Goal: Information Seeking & Learning: Learn about a topic

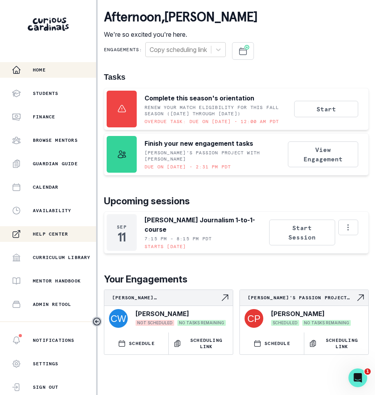
scroll to position [84, 0]
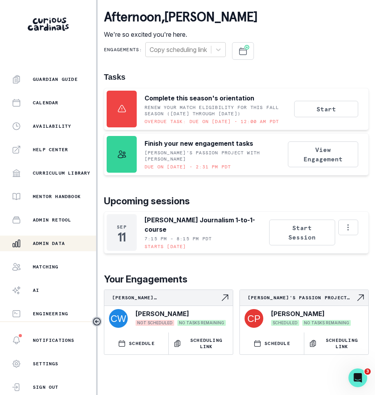
click at [66, 239] on div "Admin Data" at bounding box center [54, 243] width 84 height 9
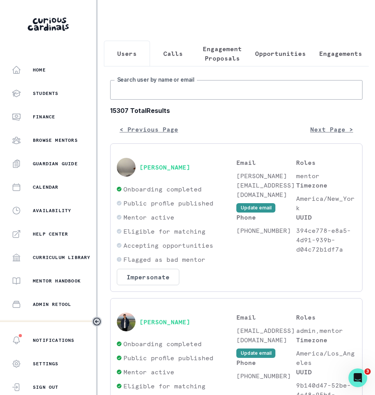
click at [234, 86] on input "Search user by name or email" at bounding box center [236, 90] width 252 height 20
type input "gabe"
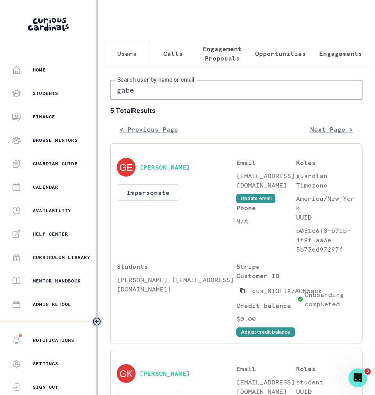
click at [160, 92] on input "gabe" at bounding box center [236, 90] width 252 height 20
type input "kearstin"
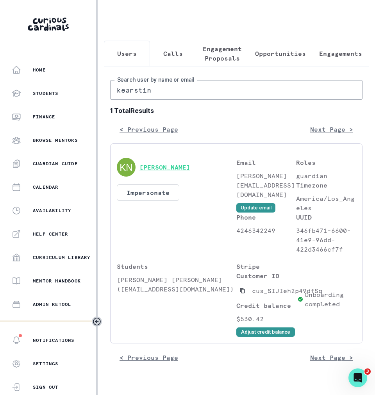
click at [151, 165] on button "[PERSON_NAME]" at bounding box center [165, 167] width 51 height 8
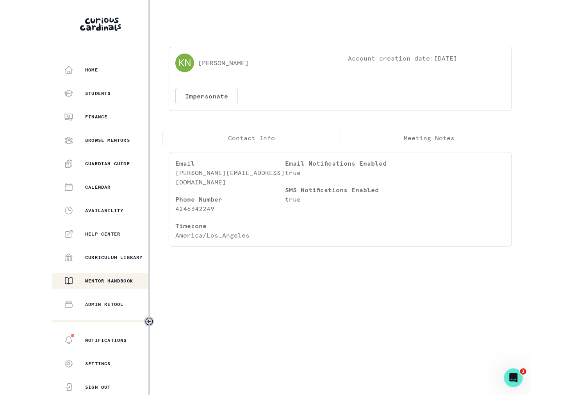
scroll to position [84, 0]
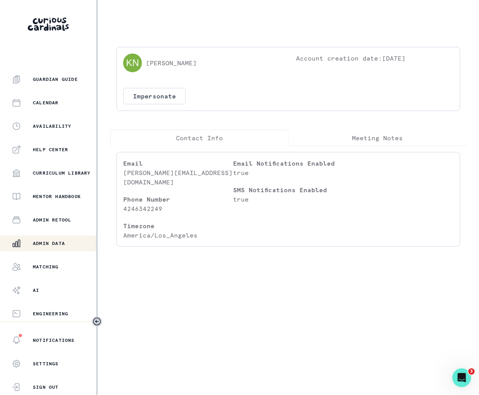
click at [49, 243] on p "Admin Data" at bounding box center [49, 243] width 32 height 6
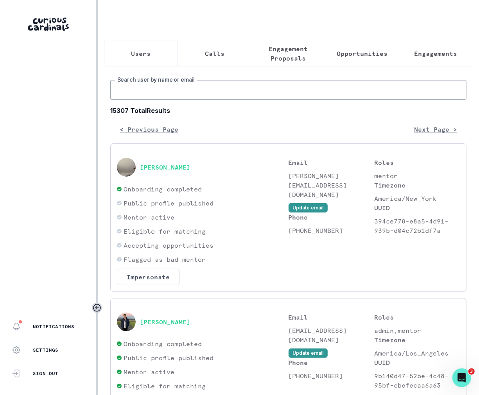
click at [223, 87] on input "Search user by name or email" at bounding box center [288, 90] width 356 height 20
paste input "[PERSON_NAME]"
type input "[PERSON_NAME]"
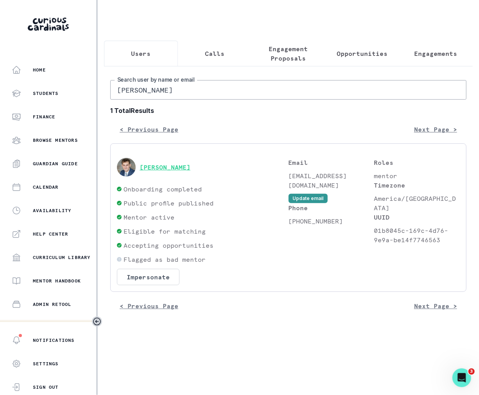
click at [175, 167] on button "[PERSON_NAME]" at bounding box center [165, 167] width 51 height 8
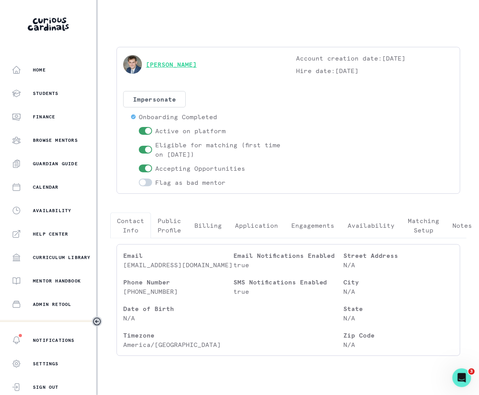
click at [172, 64] on link "[PERSON_NAME]" at bounding box center [171, 64] width 51 height 9
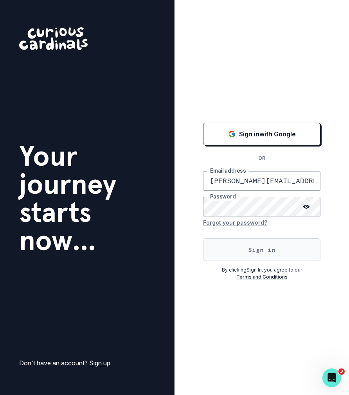
click at [250, 241] on button "Sign in" at bounding box center [261, 249] width 117 height 23
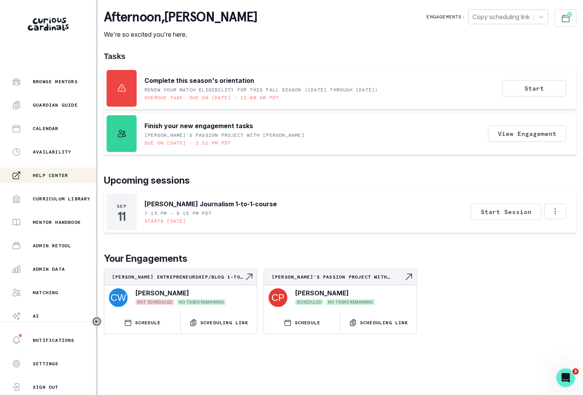
scroll to position [84, 0]
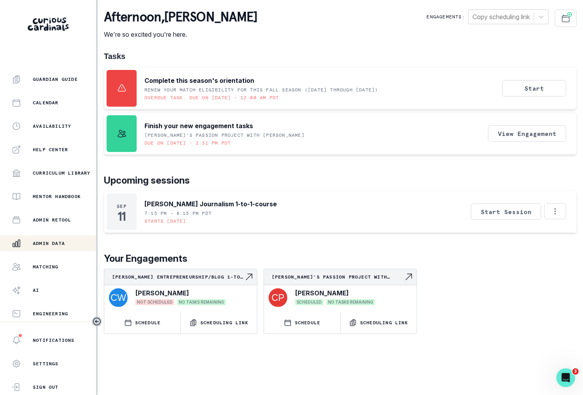
click at [39, 241] on p "Admin Data" at bounding box center [49, 243] width 32 height 6
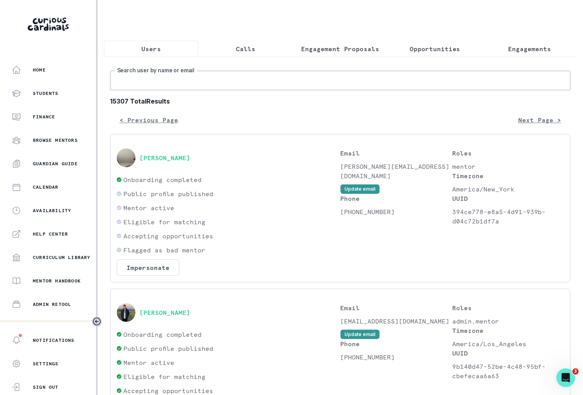
click at [140, 80] on input "Search user by name or email" at bounding box center [340, 81] width 461 height 20
type input "gabe"
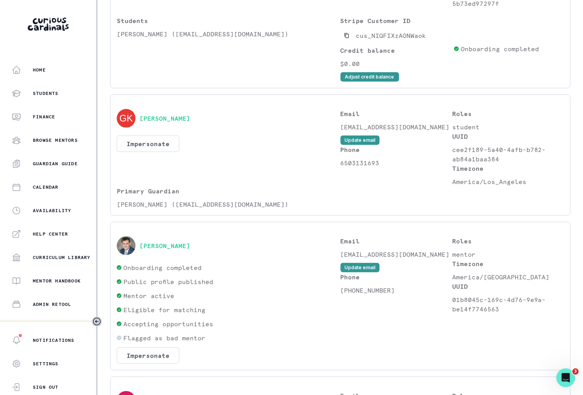
scroll to position [219, 0]
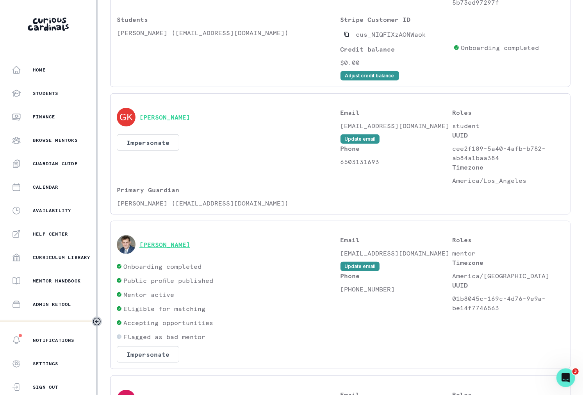
click at [163, 241] on button "[PERSON_NAME]" at bounding box center [165, 245] width 51 height 8
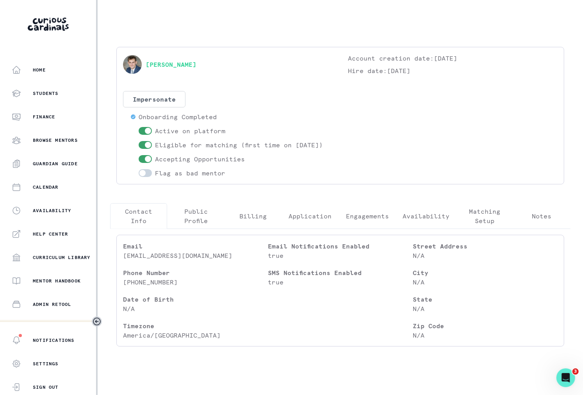
click at [360, 221] on p "Engagements" at bounding box center [367, 215] width 43 height 9
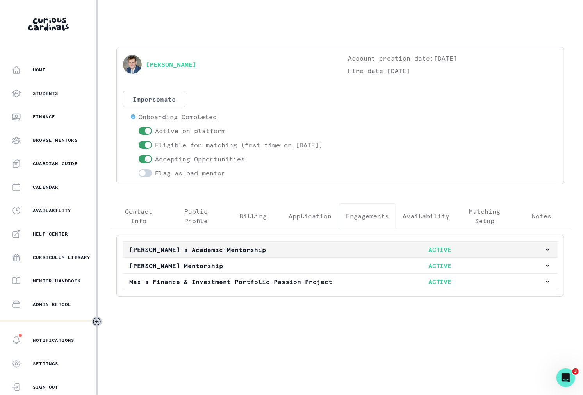
click at [292, 254] on p "[PERSON_NAME]'s Academic Mentorship" at bounding box center [233, 249] width 208 height 9
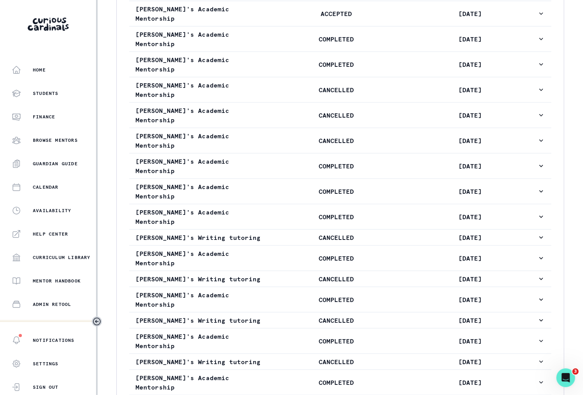
scroll to position [344, 0]
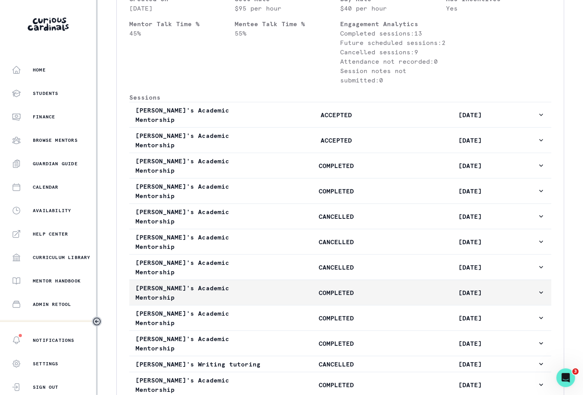
click at [303, 288] on p "COMPLETED" at bounding box center [337, 292] width 134 height 9
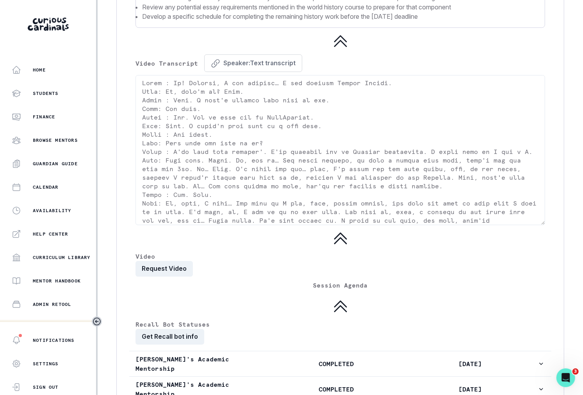
scroll to position [1391, 0]
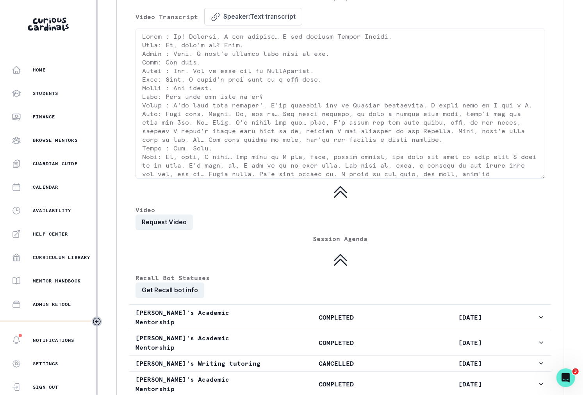
click at [168, 205] on p "Video" at bounding box center [341, 209] width 410 height 9
click at [168, 215] on button "Request Video" at bounding box center [164, 223] width 57 height 16
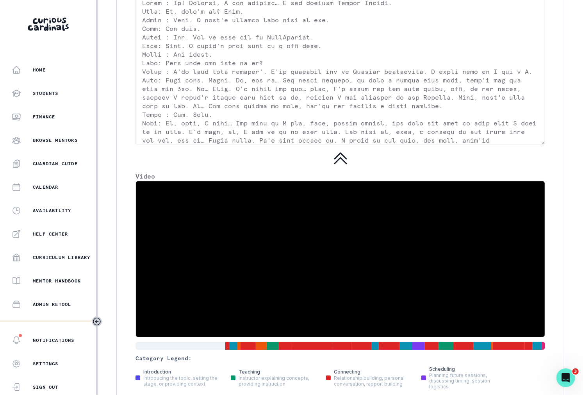
scroll to position [1441, 0]
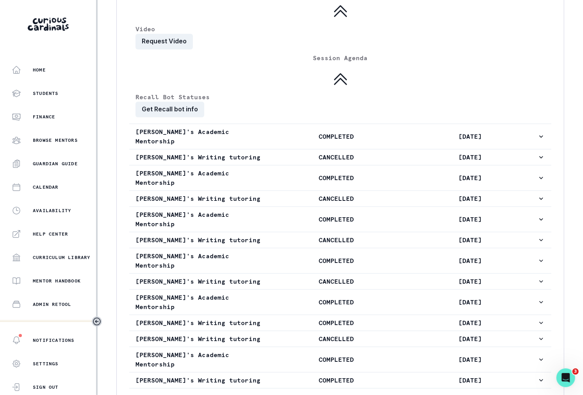
scroll to position [1000, 0]
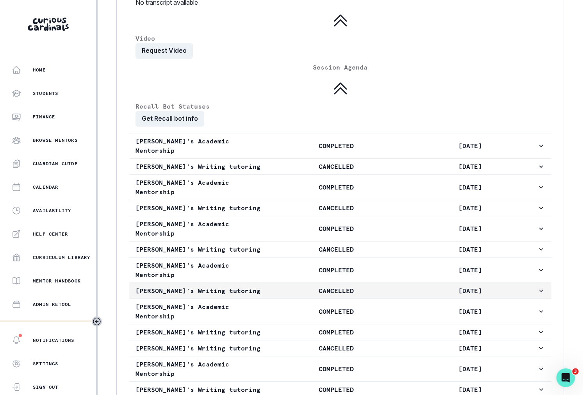
click at [212, 286] on p "[PERSON_NAME]'s Writing tutoring" at bounding box center [203, 290] width 134 height 9
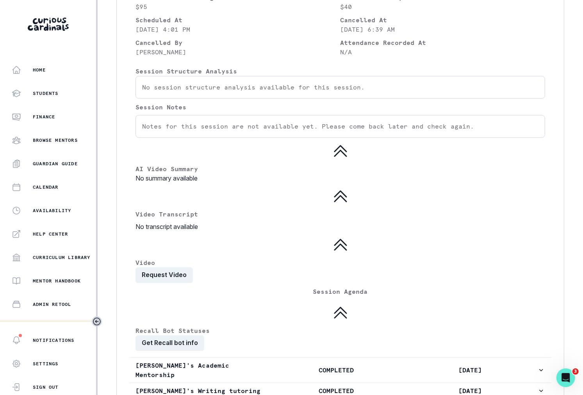
scroll to position [957, 0]
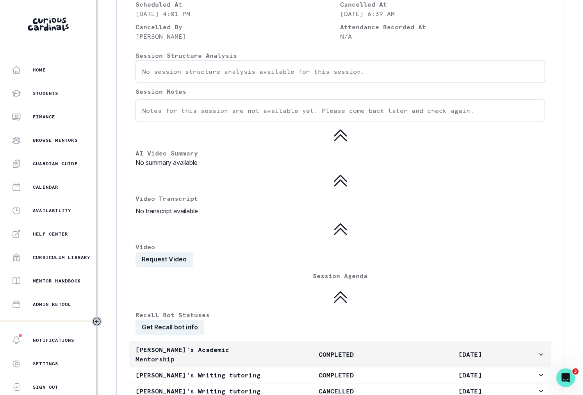
click at [220, 342] on button "[PERSON_NAME]'s Academic Mentorship COMPLETED [DATE]" at bounding box center [340, 354] width 422 height 25
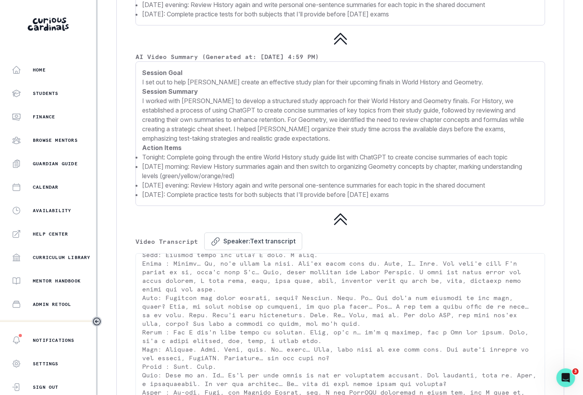
scroll to position [60, 0]
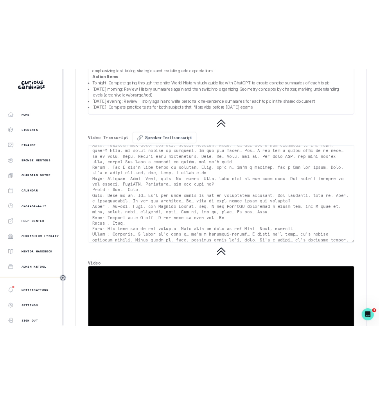
scroll to position [1590, 0]
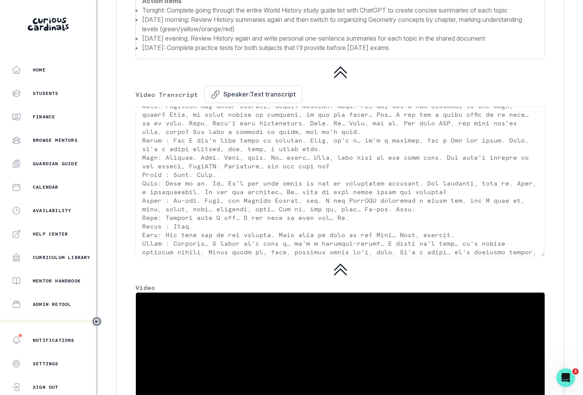
click at [241, 333] on div "1x 23:10 / 57:31 Space/K: Play/Pause • M: Mute • ←/→: Seek ±10s • Click speed b…" at bounding box center [341, 389] width 410 height 195
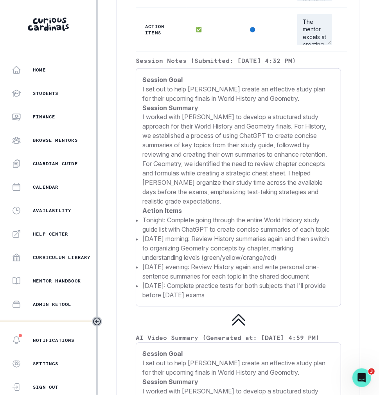
scroll to position [86, 0]
